Goal: Information Seeking & Learning: Check status

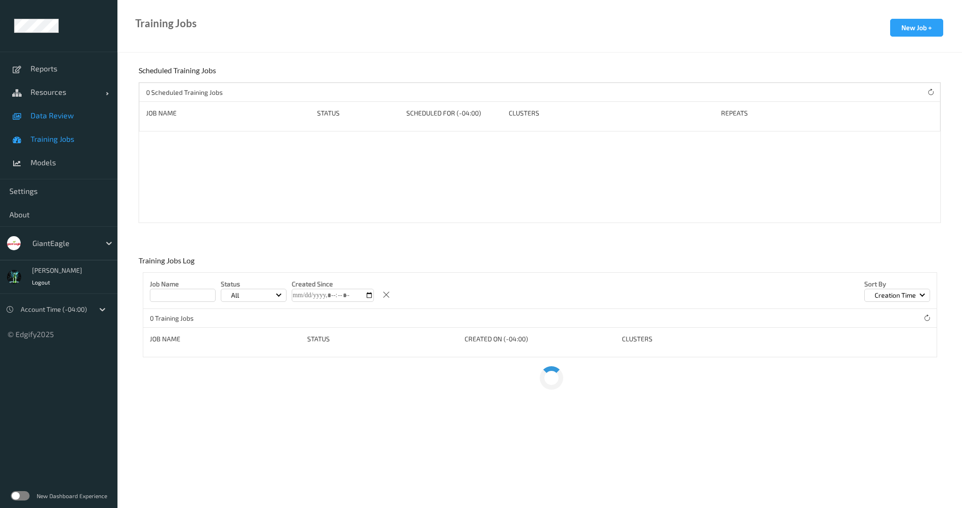
click at [49, 113] on span "Data Review" at bounding box center [69, 115] width 77 height 9
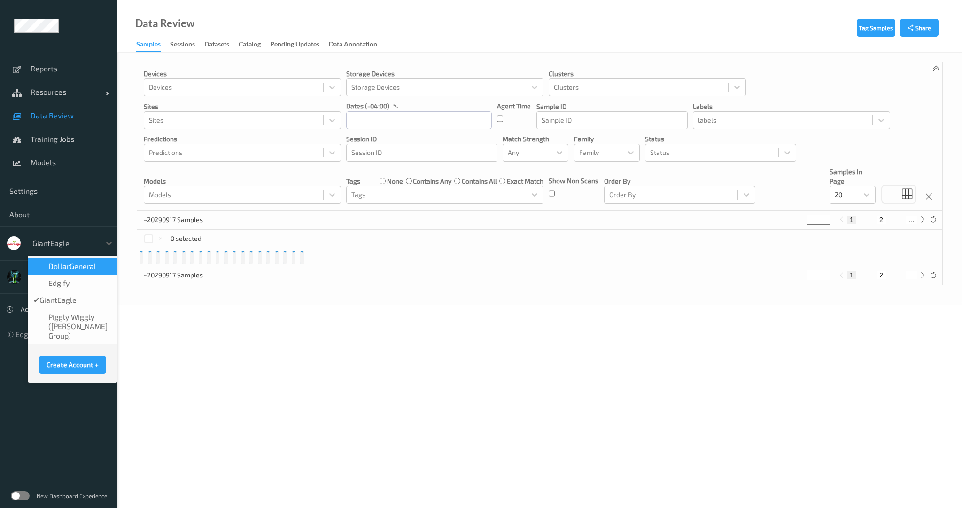
click at [52, 236] on div "GiantEagle" at bounding box center [64, 243] width 73 height 15
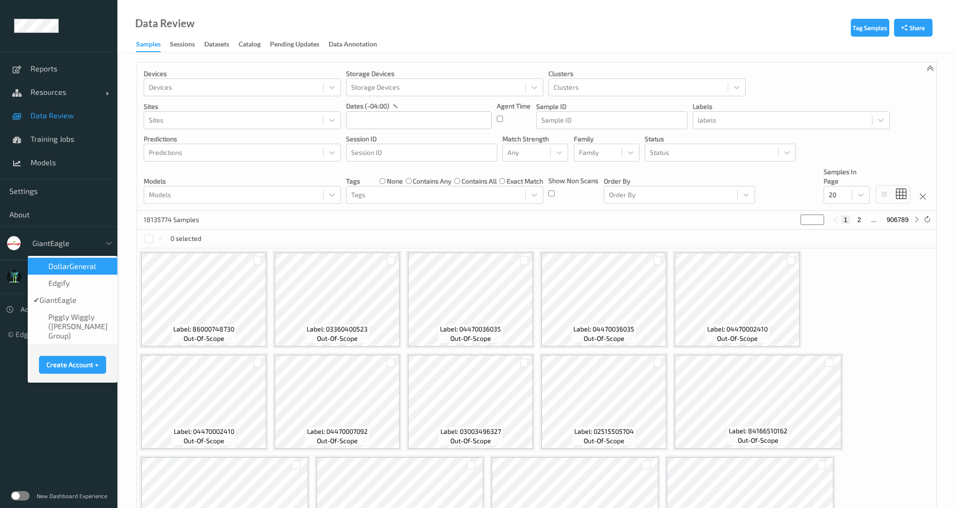
click at [65, 271] on div "DollarGeneral" at bounding box center [73, 266] width 90 height 17
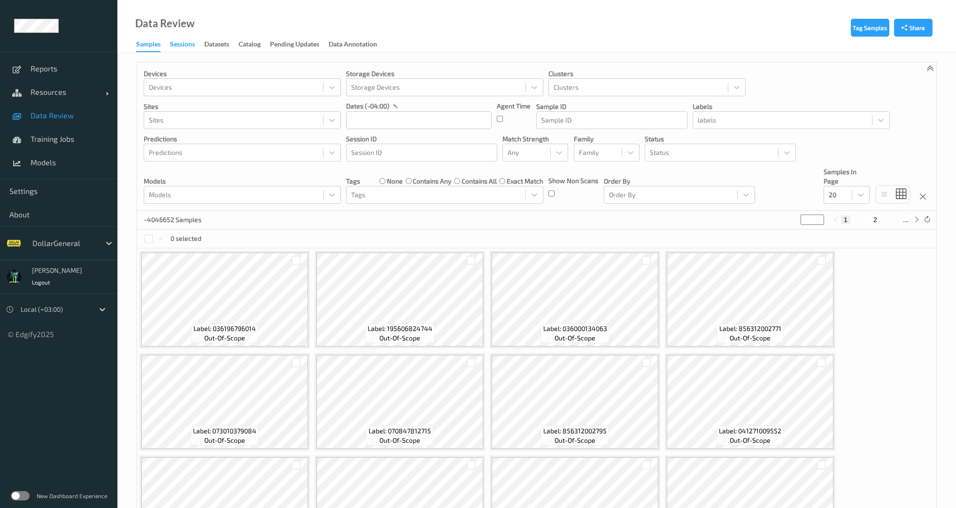
click at [193, 48] on div "Sessions" at bounding box center [182, 45] width 25 height 12
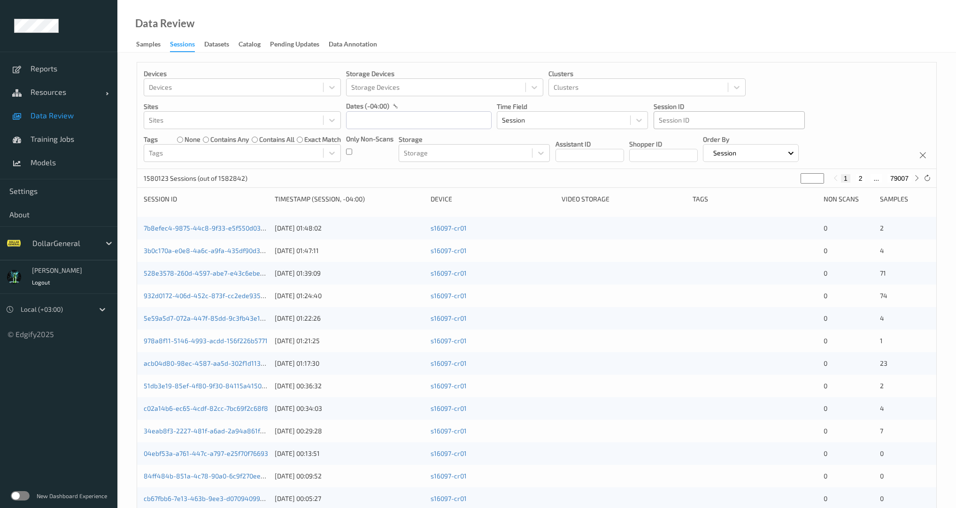
click at [667, 121] on div at bounding box center [729, 120] width 141 height 11
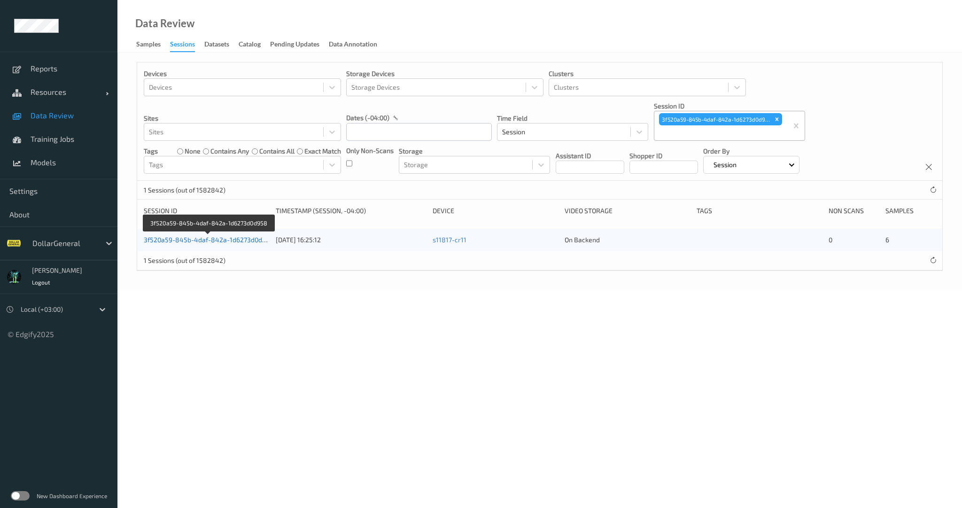
click at [226, 239] on link "3f520a59-845b-4daf-842a-1d6273d0d958" at bounding box center [209, 240] width 130 height 8
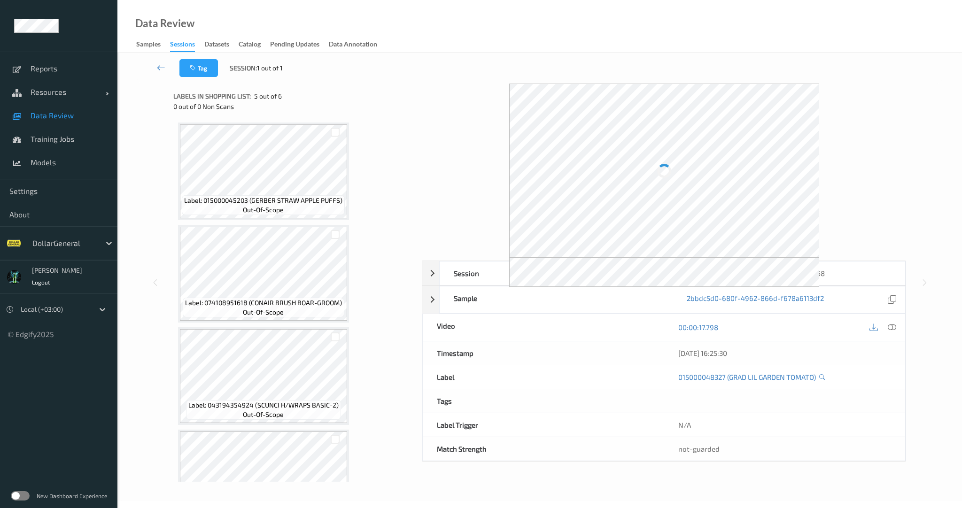
click at [158, 66] on icon at bounding box center [161, 67] width 8 height 9
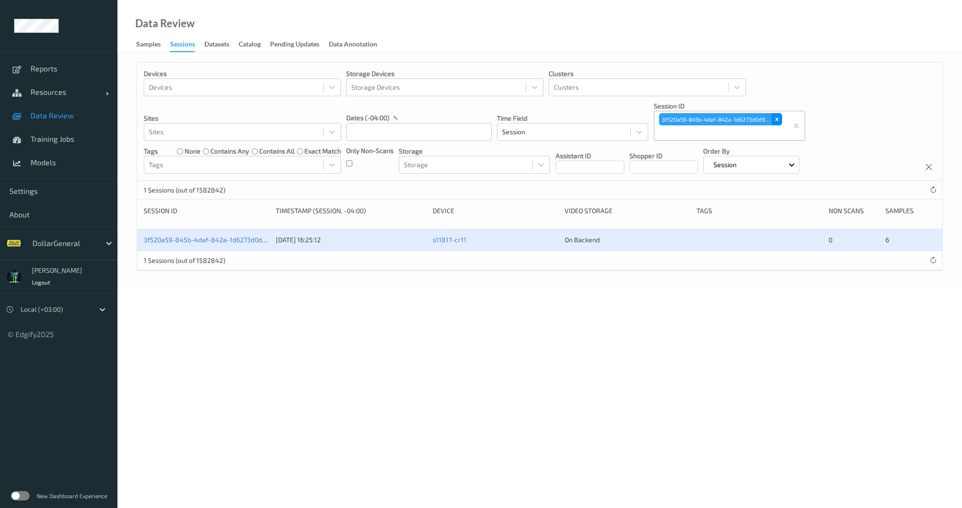
click at [776, 118] on icon "Remove 3f520a59-845b-4daf-842a-1d6273d0d958" at bounding box center [777, 119] width 7 height 7
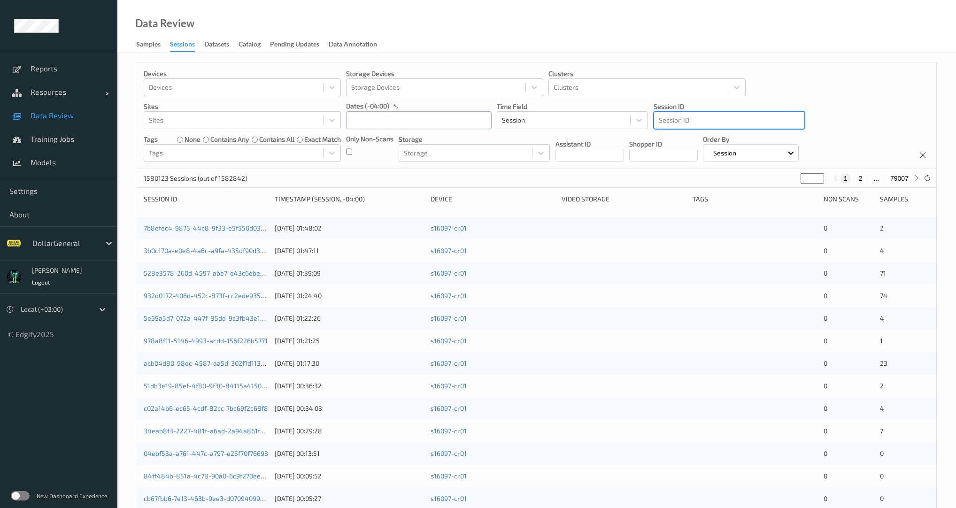
click at [383, 123] on input "text" at bounding box center [419, 120] width 146 height 18
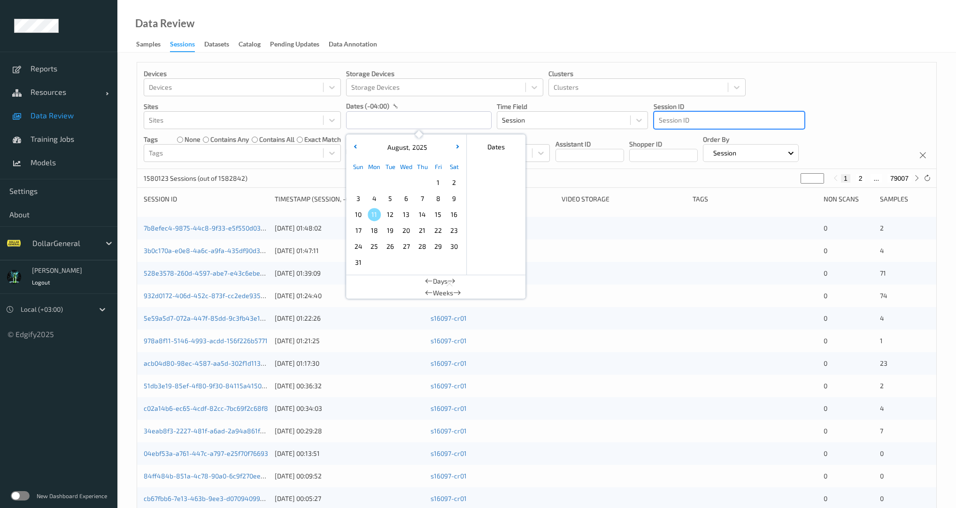
click at [440, 185] on span "1" at bounding box center [438, 182] width 13 height 13
drag, startPoint x: 455, startPoint y: 182, endPoint x: 447, endPoint y: 184, distance: 8.1
click at [455, 182] on span "2" at bounding box center [454, 182] width 13 height 13
type input "[DATE] 00:00 -> [DATE] 23:59"
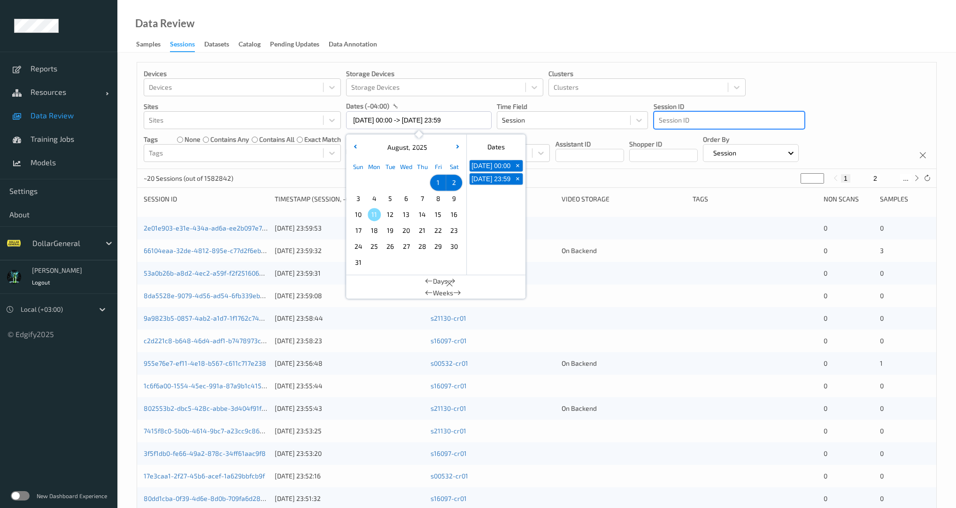
click at [314, 167] on div "Devices Devices Storage Devices Storage Devices Clusters Clusters Sites Sites d…" at bounding box center [536, 115] width 799 height 107
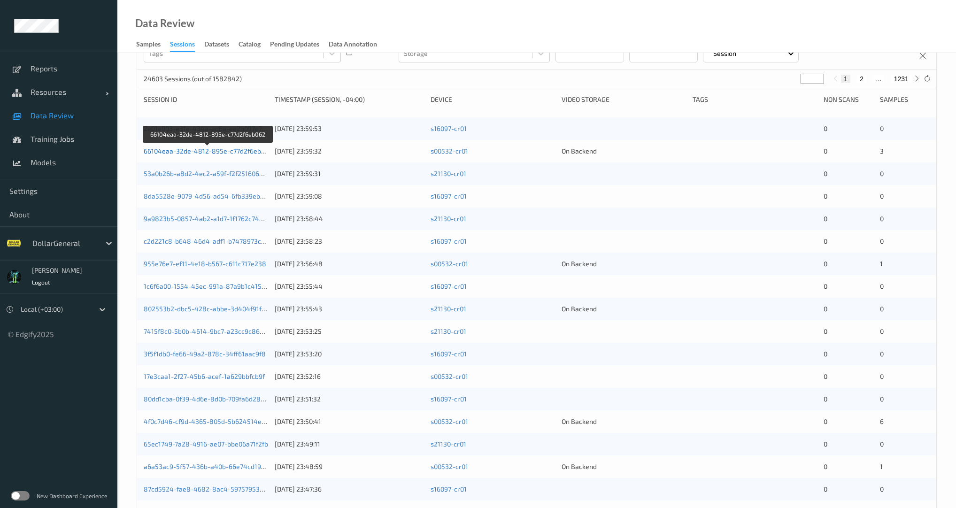
scroll to position [180, 0]
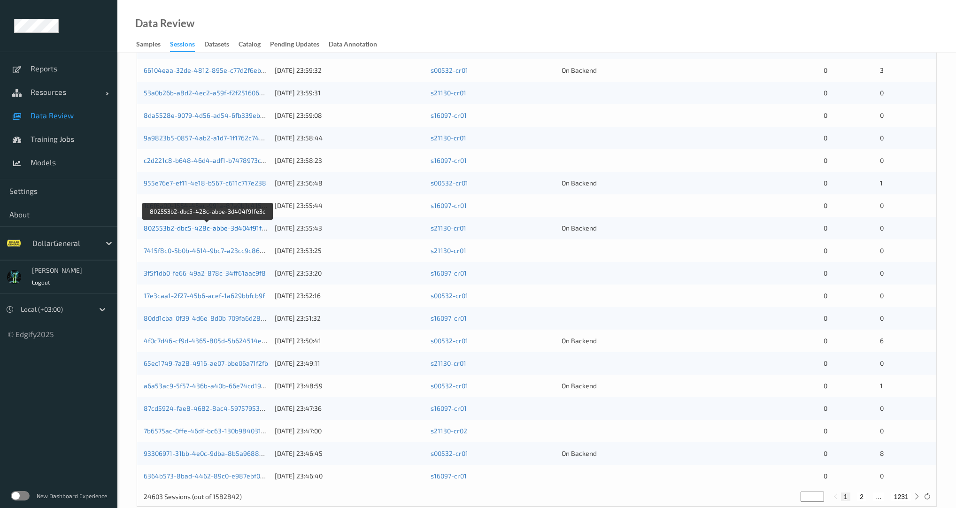
click at [220, 228] on link "802553b2-dbc5-428c-abbe-3d404f91fe3c" at bounding box center [208, 228] width 129 height 8
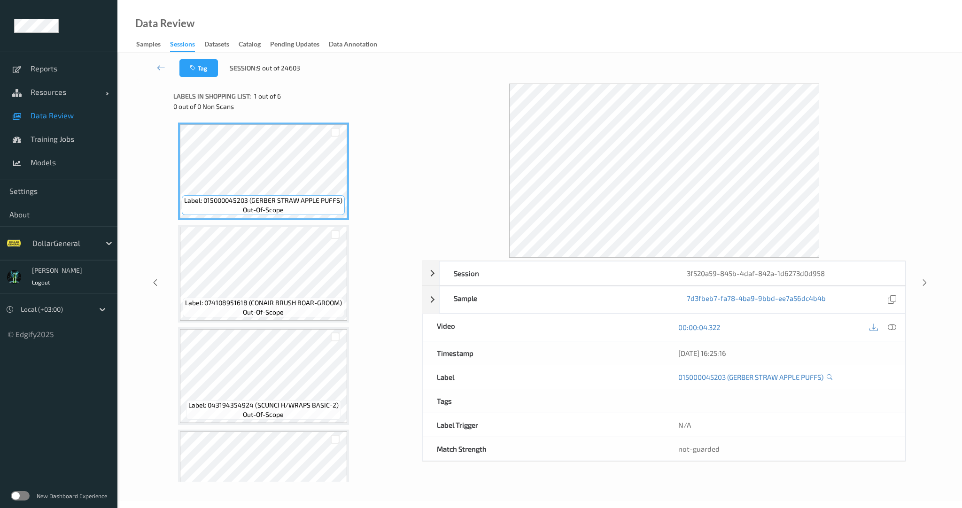
click at [38, 117] on span "Data Review" at bounding box center [69, 115] width 77 height 9
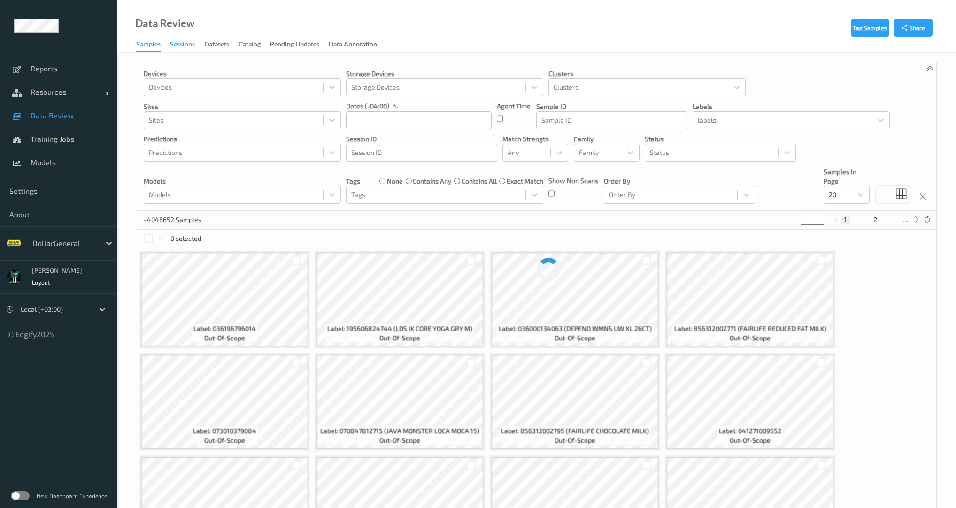
click at [178, 43] on div "Sessions" at bounding box center [182, 45] width 25 height 12
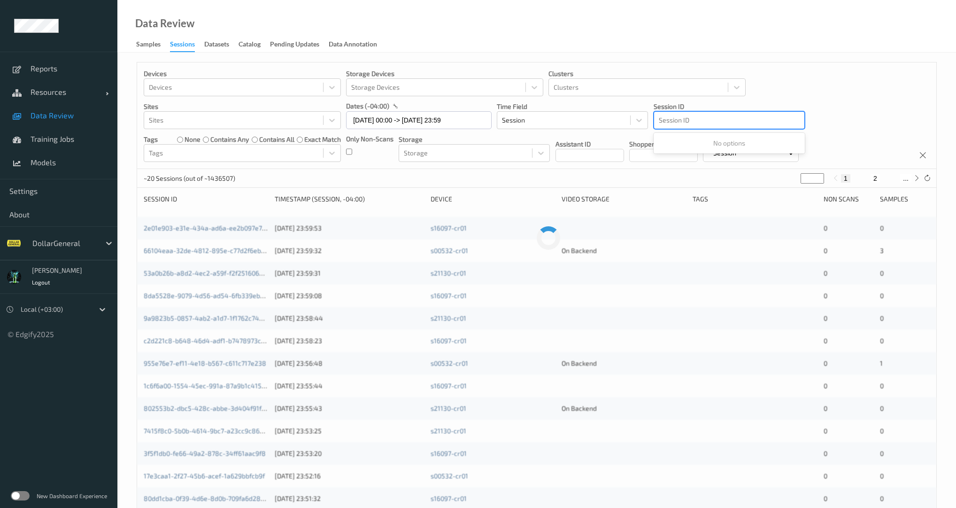
click at [681, 123] on div at bounding box center [729, 120] width 141 height 11
click at [772, 117] on icon "Remove b0025a01-6dab-43a2-89f1-4f17fad9c49b" at bounding box center [774, 120] width 7 height 7
click at [712, 121] on div at bounding box center [729, 120] width 141 height 11
click at [773, 117] on icon "Remove b0025a01-6dab-43a2-89f1-4f17fad9c49b" at bounding box center [774, 120] width 7 height 7
click at [684, 124] on div at bounding box center [729, 120] width 141 height 11
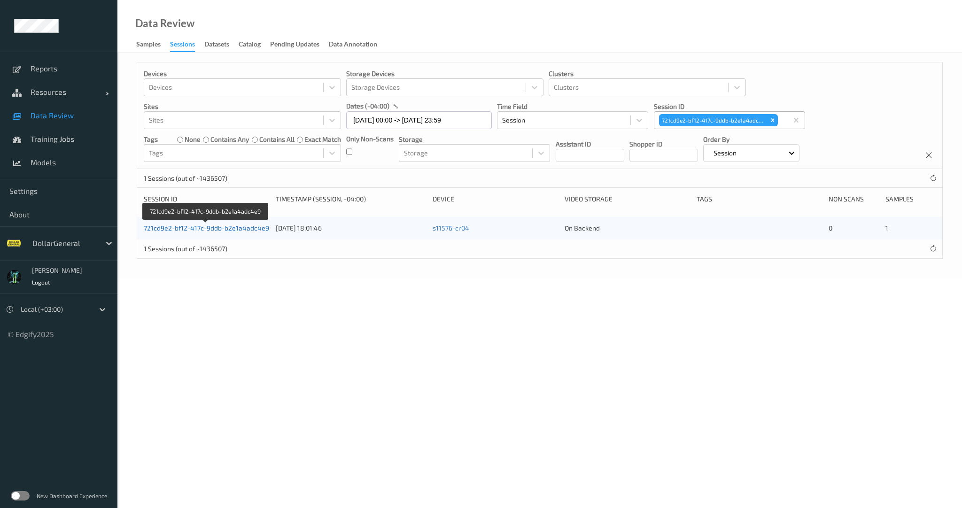
click at [248, 227] on link "721cd9e2-bf12-417c-9ddb-b2e1a4adc4e9" at bounding box center [206, 228] width 125 height 8
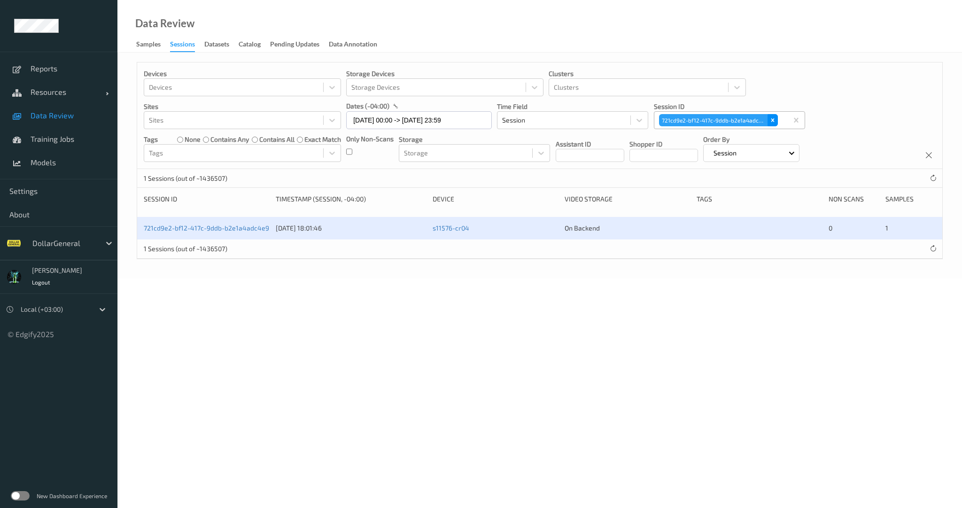
click at [772, 118] on icon "Remove 721cd9e2-bf12-417c-9ddb-b2e1a4adc4e9" at bounding box center [772, 120] width 7 height 7
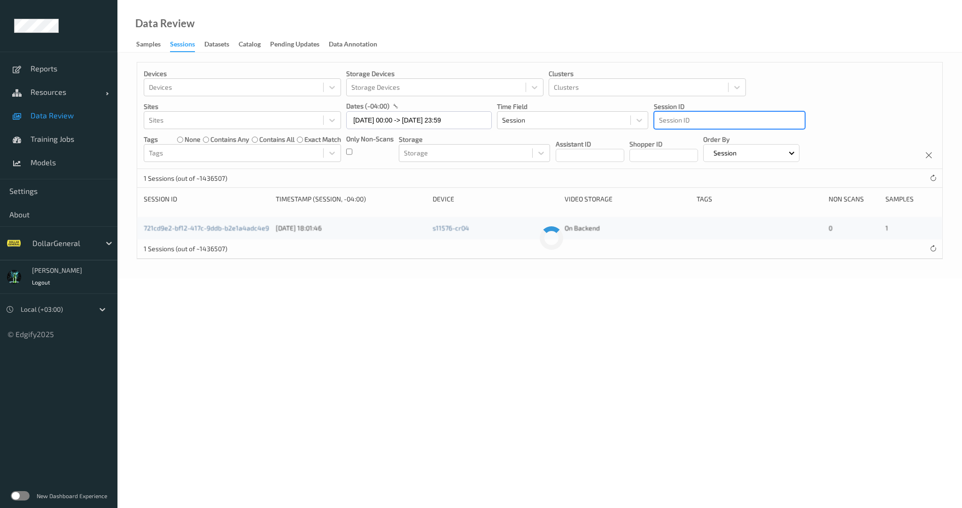
click at [730, 122] on div at bounding box center [729, 120] width 141 height 11
click at [442, 118] on input "[DATE] 00:00 -> [DATE] 23:59" at bounding box center [419, 120] width 146 height 18
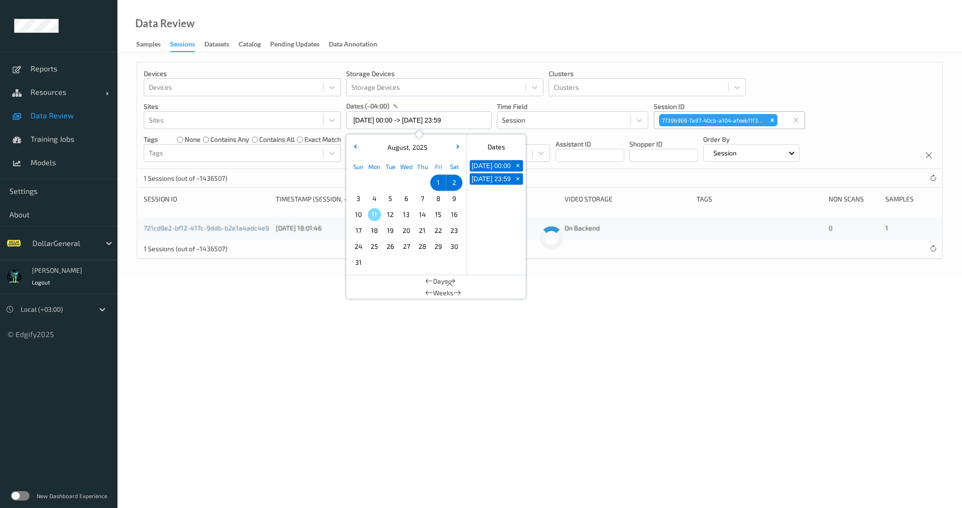
click at [349, 145] on div "[DATE]" at bounding box center [406, 147] width 116 height 9
click at [353, 145] on button "button" at bounding box center [354, 147] width 9 height 9
drag, startPoint x: 374, startPoint y: 248, endPoint x: 388, endPoint y: 240, distance: 16.4
click at [374, 248] on span "28" at bounding box center [374, 246] width 13 height 13
click at [456, 143] on button "button" at bounding box center [457, 147] width 9 height 9
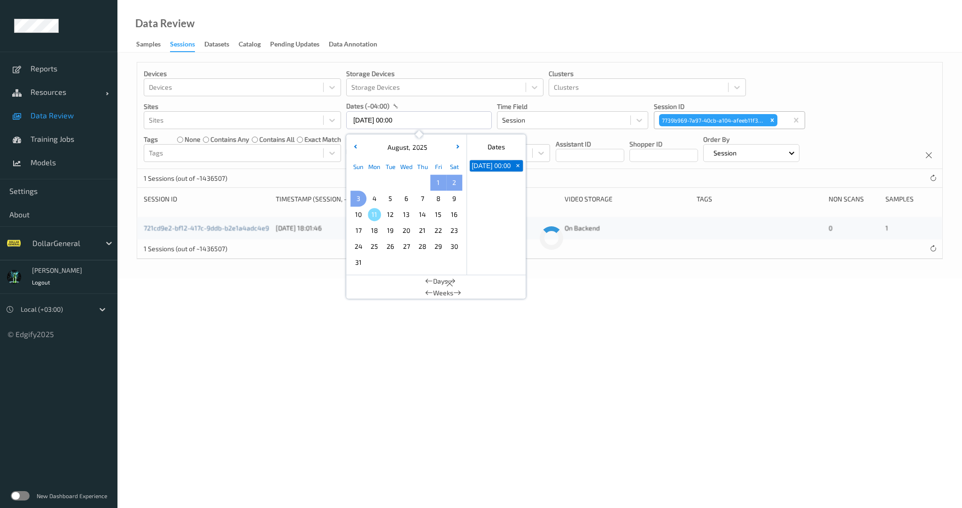
click at [354, 201] on span "3" at bounding box center [358, 198] width 13 height 13
click at [607, 323] on body "Reports Resources Devices Clusters Sites Data Review Training Jobs Models Setti…" at bounding box center [481, 254] width 962 height 508
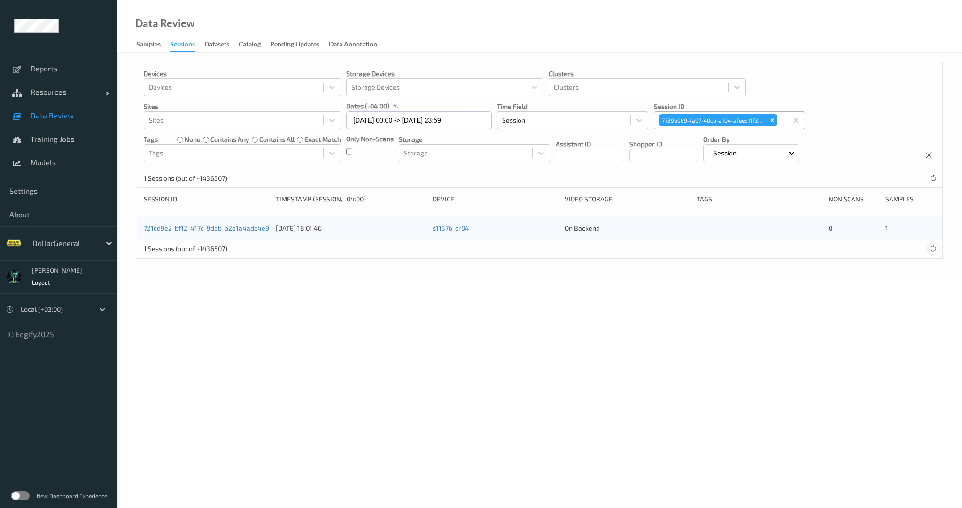
click at [934, 251] on icon at bounding box center [933, 248] width 7 height 7
click at [395, 122] on input "[DATE] 00:00 -> [DATE] 23:59" at bounding box center [419, 120] width 146 height 18
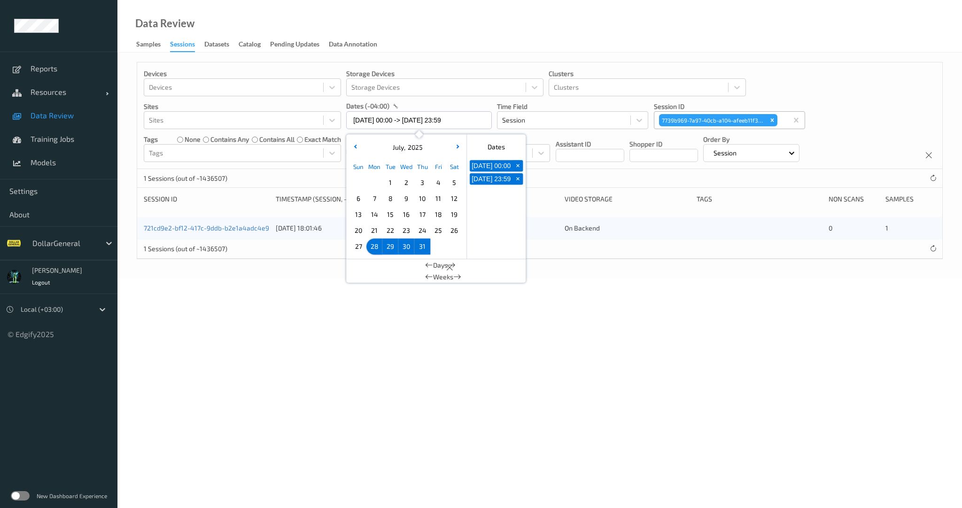
click at [352, 249] on span "27" at bounding box center [358, 246] width 13 height 13
click at [453, 150] on div "[DATE]" at bounding box center [406, 147] width 116 height 9
click at [455, 150] on button "button" at bounding box center [457, 147] width 9 height 9
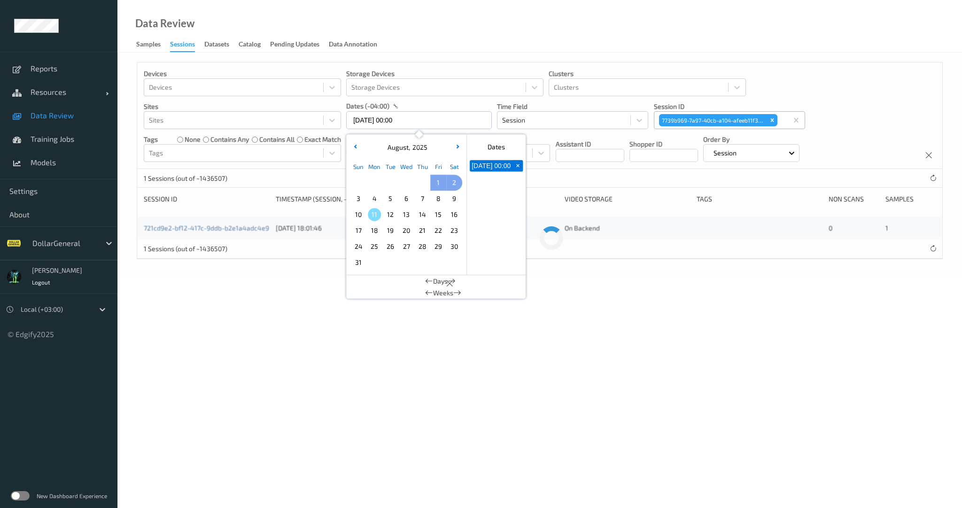
click at [457, 186] on span "2" at bounding box center [454, 182] width 13 height 13
type input "[DATE] 00:00 -> [DATE] 23:59"
click at [616, 335] on body "Reports Resources Devices Clusters Sites Data Review Training Jobs Models Setti…" at bounding box center [481, 254] width 962 height 508
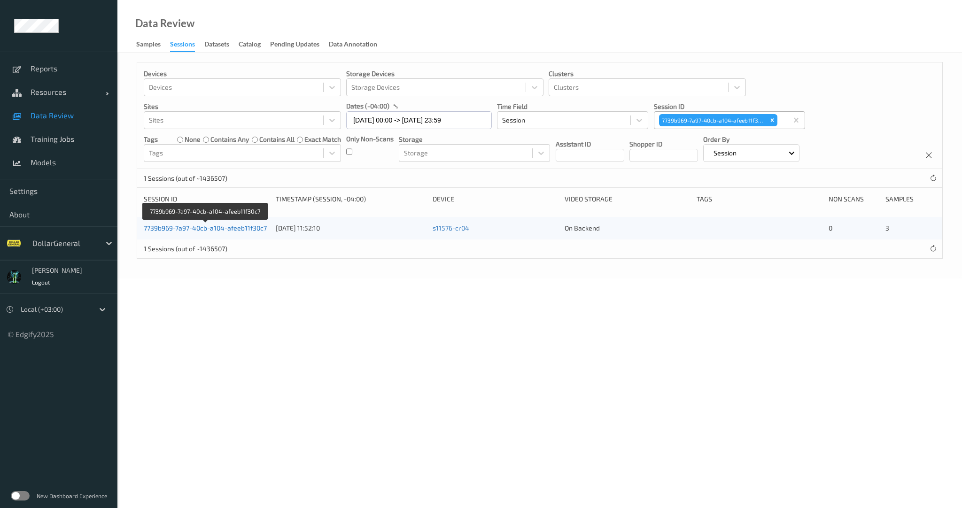
click at [233, 226] on link "7739b969-7a97-40cb-a104-afeeb11f30c7" at bounding box center [205, 228] width 123 height 8
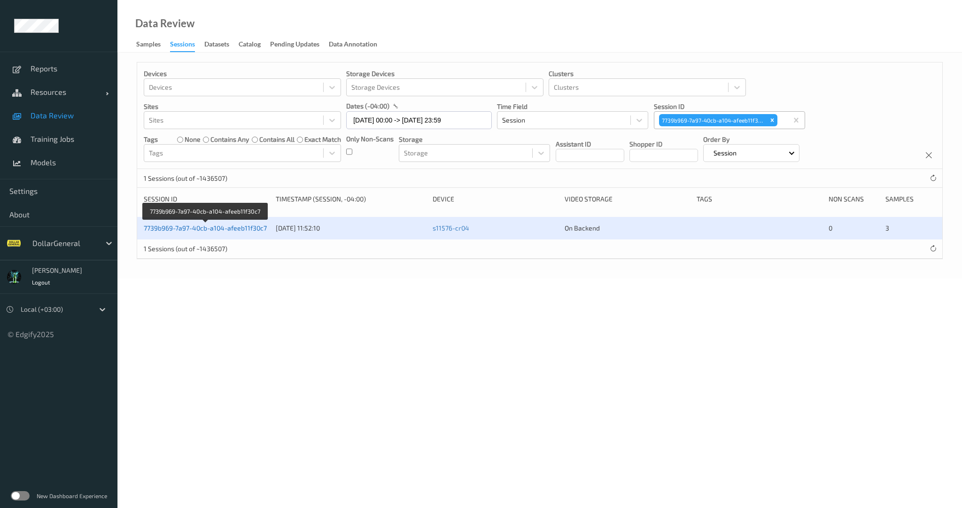
click at [169, 228] on link "7739b969-7a97-40cb-a104-afeeb11f30c7" at bounding box center [205, 228] width 123 height 8
click at [200, 228] on link "7739b969-7a97-40cb-a104-afeeb11f30c7" at bounding box center [205, 228] width 123 height 8
